Goal: Find specific page/section: Find specific page/section

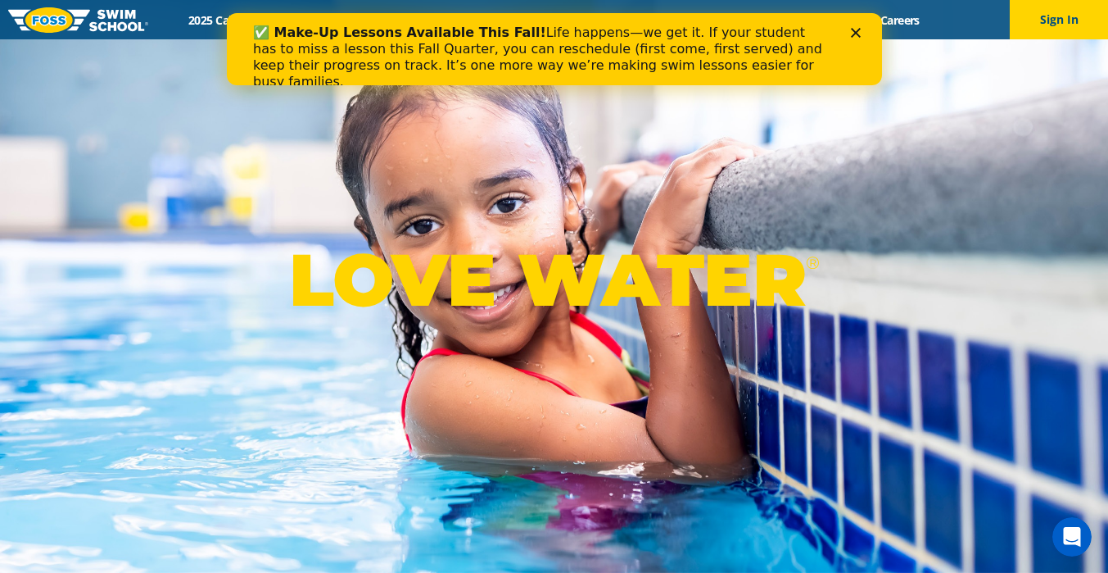
click at [858, 33] on icon "Close" at bounding box center [855, 33] width 10 height 10
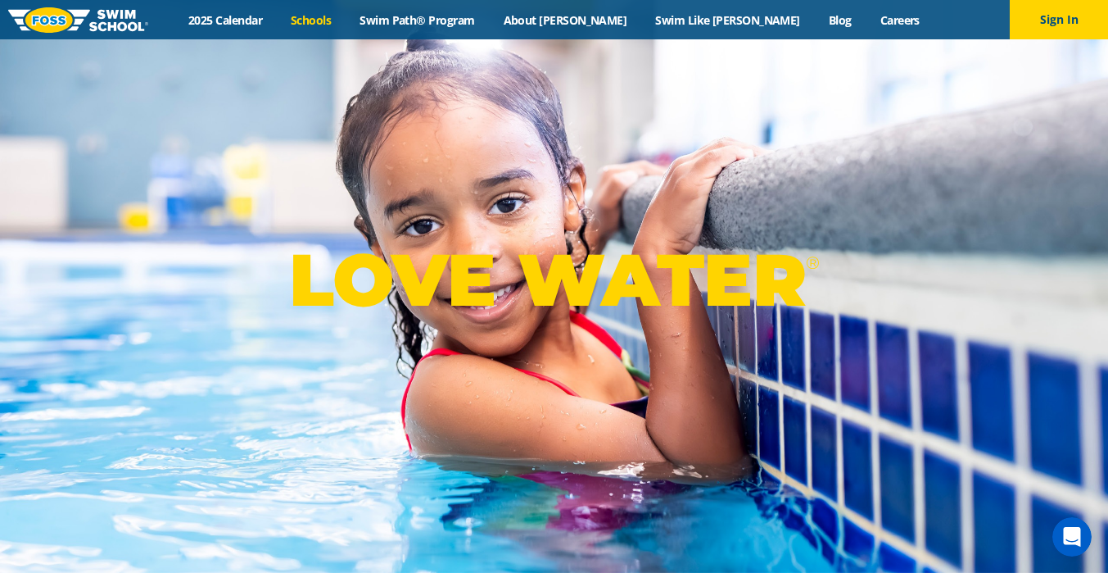
click at [346, 24] on link "Schools" at bounding box center [311, 20] width 69 height 16
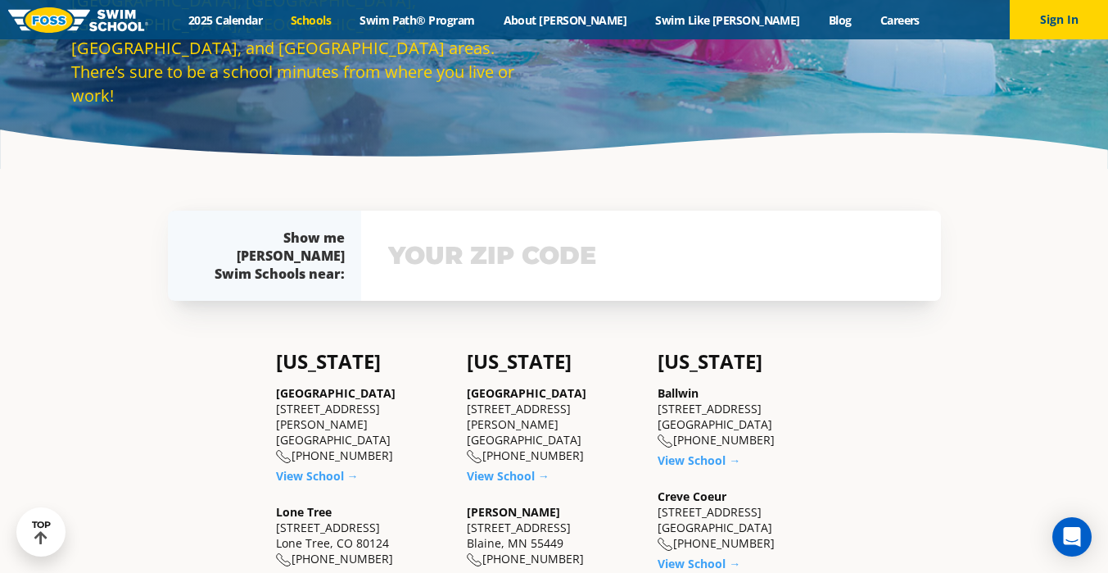
scroll to position [228, 0]
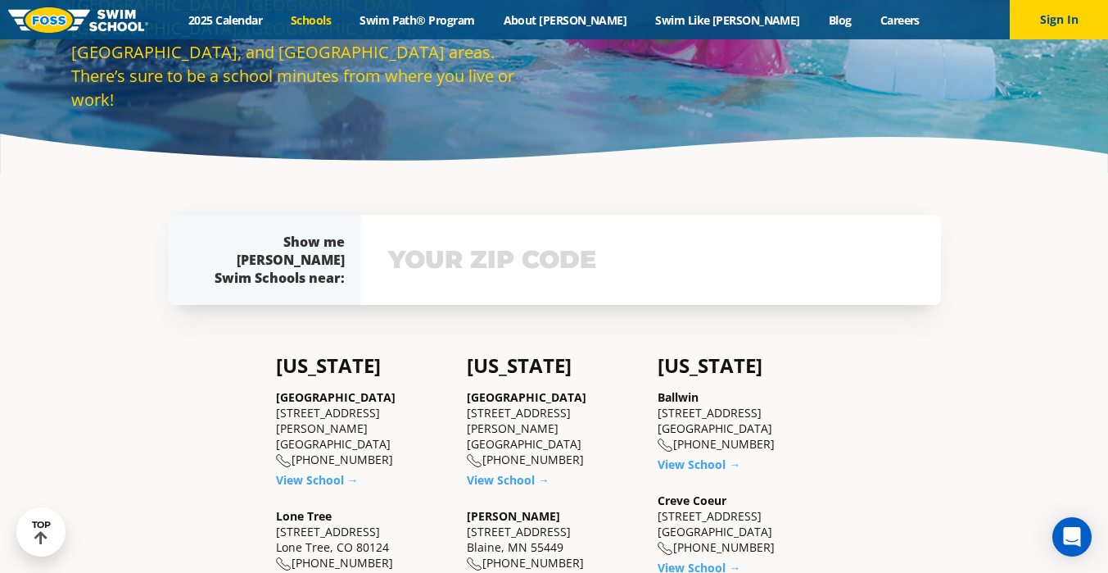
click at [510, 242] on input "text" at bounding box center [651, 260] width 534 height 48
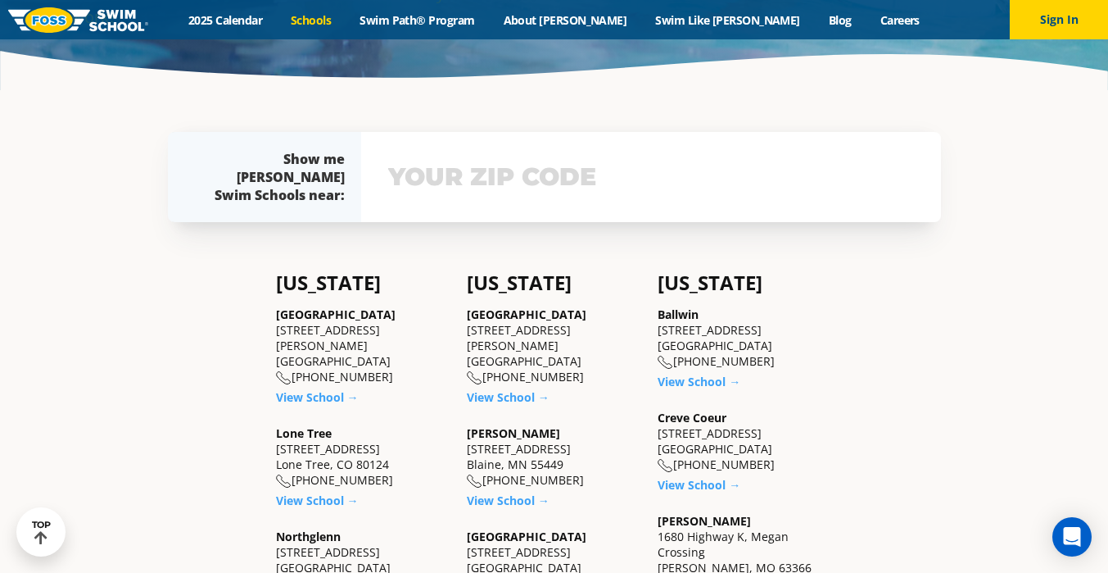
scroll to position [360, 0]
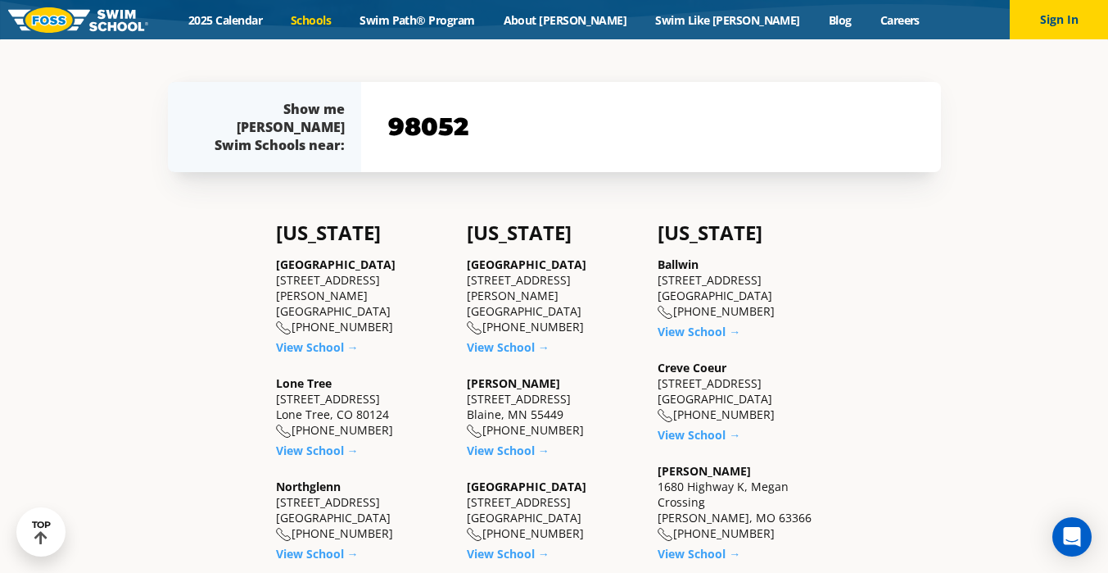
type input "98052"
